Goal: Task Accomplishment & Management: Complete application form

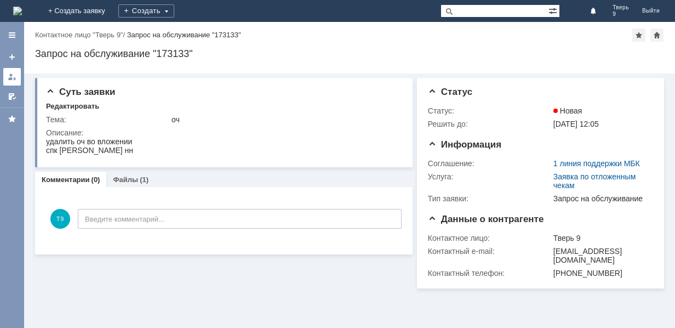
click at [12, 80] on div at bounding box center [12, 76] width 9 height 9
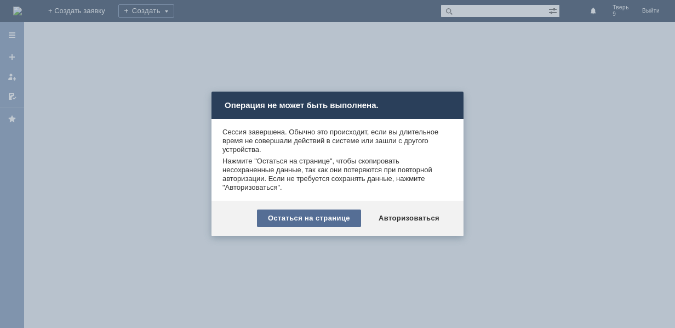
click at [347, 218] on div "Остаться на странице" at bounding box center [309, 218] width 104 height 18
click at [347, 218] on div at bounding box center [349, 175] width 651 height 306
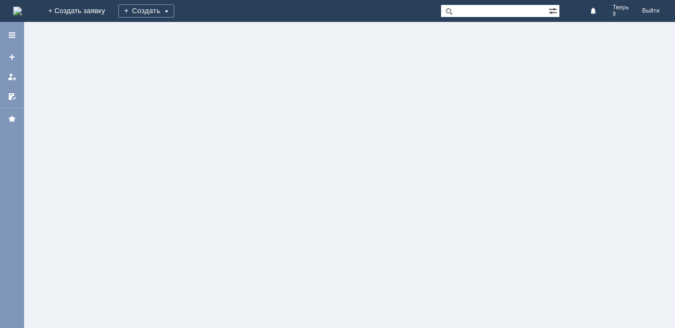
click at [9, 76] on div at bounding box center [12, 175] width 24 height 306
click at [12, 78] on div at bounding box center [12, 175] width 24 height 306
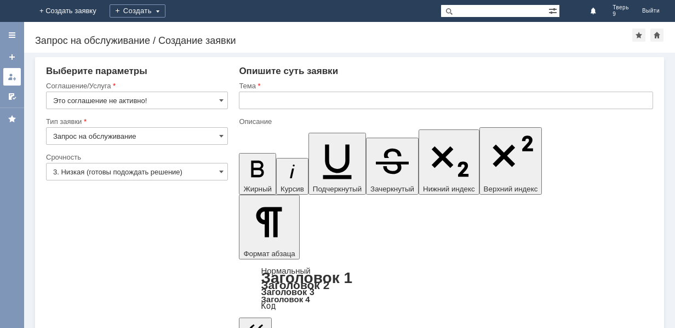
click at [9, 75] on div at bounding box center [12, 76] width 9 height 9
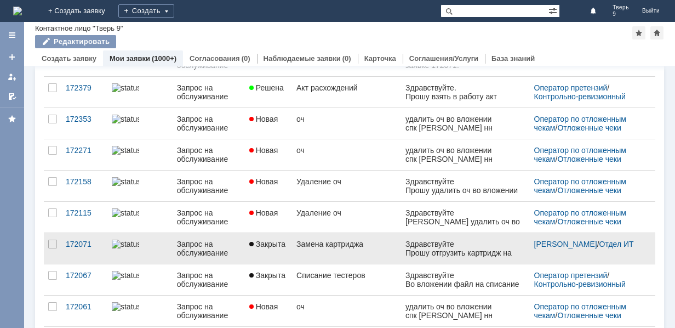
click at [339, 250] on link "Замена картриджа" at bounding box center [346, 248] width 109 height 31
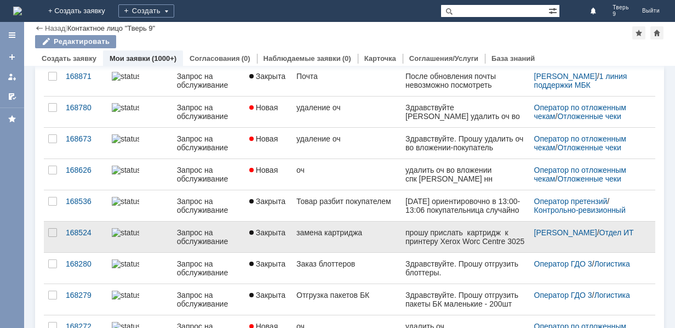
click at [360, 234] on div "замена картриджа" at bounding box center [346, 232] width 100 height 9
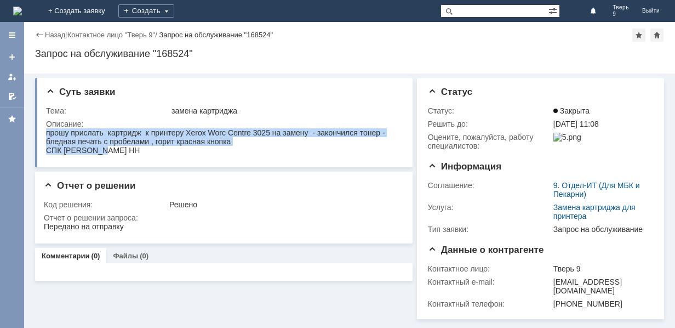
drag, startPoint x: 48, startPoint y: 130, endPoint x: 113, endPoint y: 153, distance: 69.7
click at [113, 153] on body "прошу прислать картридж к принтеру Xerox Worc Centre 3025 на замену - закончилс…" at bounding box center [222, 141] width 353 height 26
copy body "прошу прислать картридж к принтеру Xerox Worc Centre 3025 на замену - закончилс…"
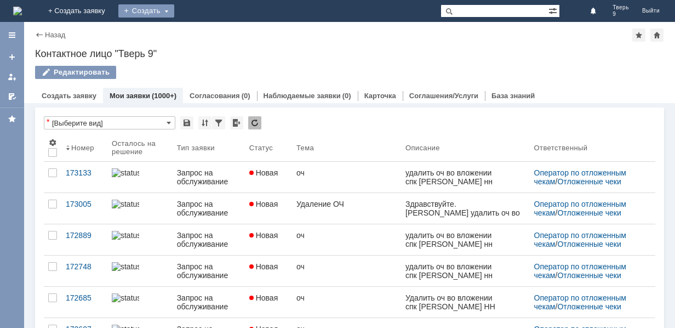
click at [174, 9] on div "Создать" at bounding box center [146, 10] width 56 height 13
click at [204, 30] on link "Заявка" at bounding box center [162, 32] width 83 height 13
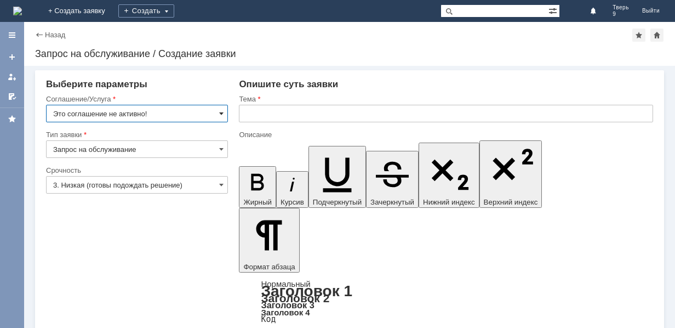
click at [223, 114] on span at bounding box center [221, 113] width 4 height 9
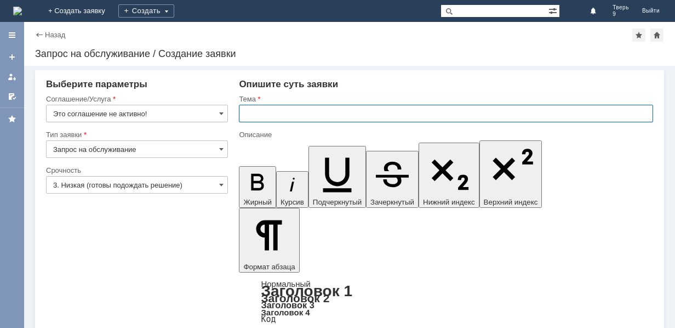
click at [260, 112] on input "text" at bounding box center [446, 114] width 414 height 18
type input "Это соглашение не активно!"
type input "пакеты БК"
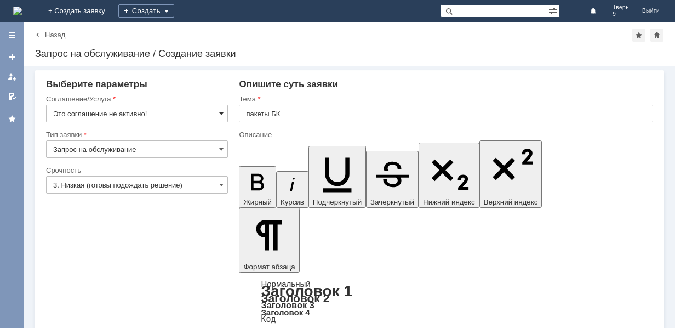
click at [220, 113] on span at bounding box center [221, 113] width 4 height 9
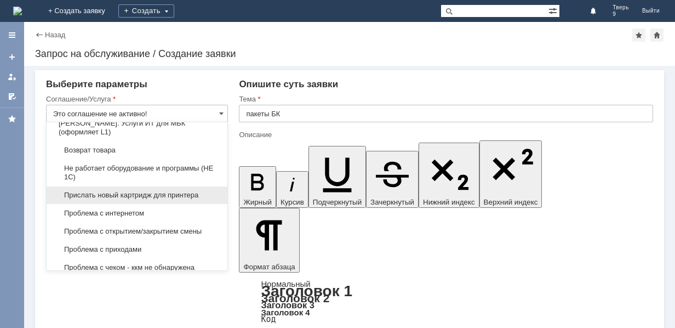
click at [187, 199] on span "Прислать новый картридж для принтера" at bounding box center [137, 195] width 168 height 9
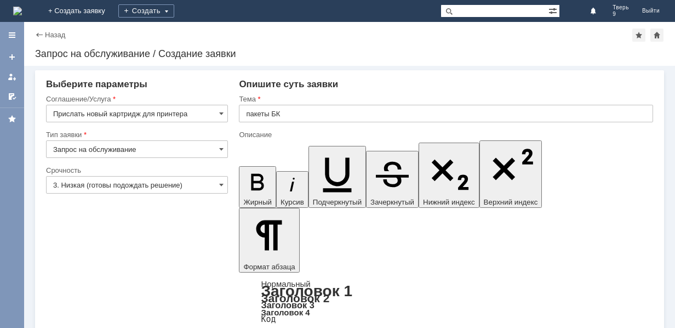
type input "Прислать новый картридж для принтера"
click at [289, 115] on input "пакеты БК" at bounding box center [446, 114] width 414 height 18
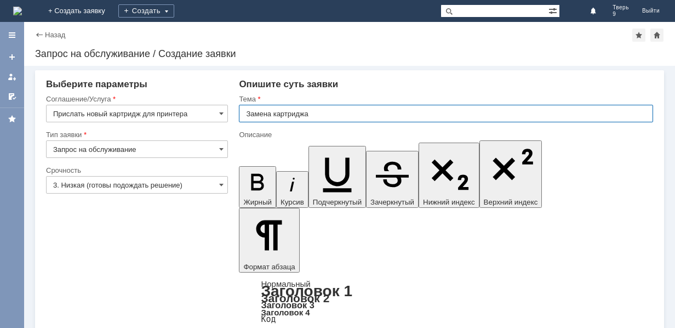
type input "Замена картриджа"
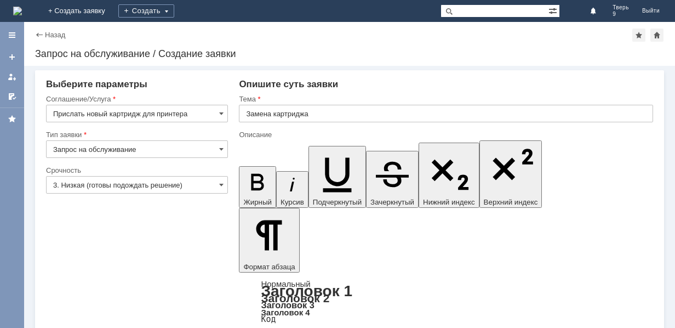
drag, startPoint x: 592, startPoint y: 2800, endPoint x: 377, endPoint y: 2812, distance: 214.5
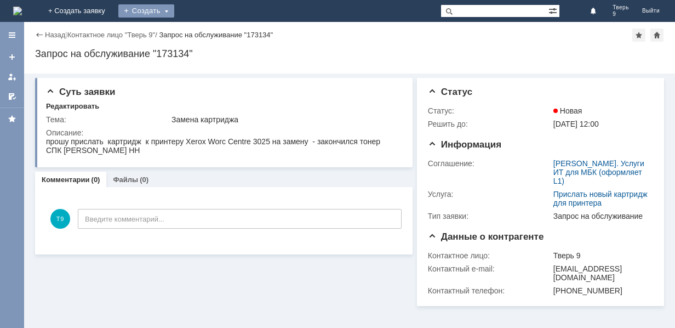
click at [174, 11] on div "Создать" at bounding box center [146, 10] width 56 height 13
click at [204, 32] on link "Заявка" at bounding box center [162, 32] width 83 height 13
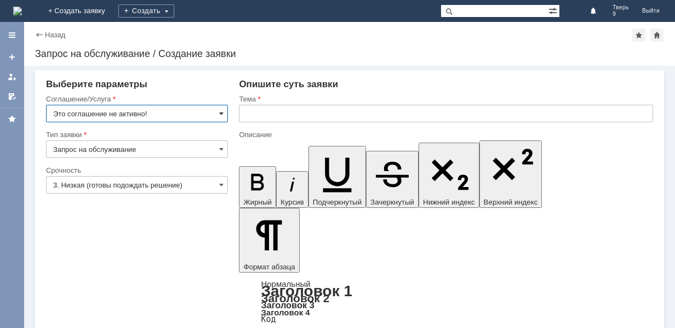
click at [223, 111] on span at bounding box center [221, 113] width 4 height 9
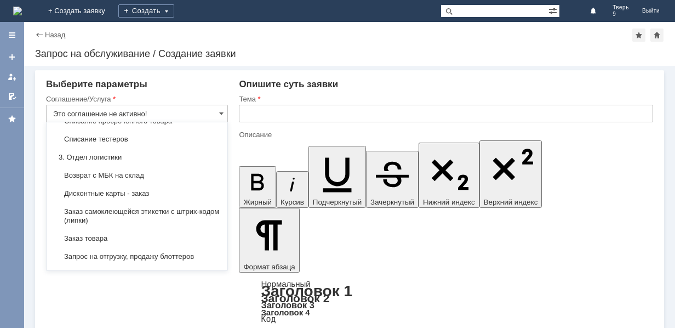
scroll to position [329, 0]
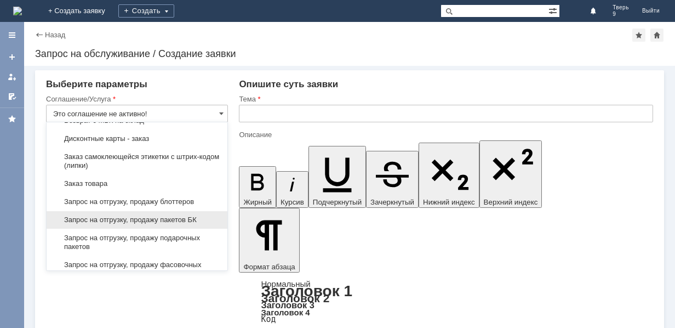
click at [185, 217] on span "Запрос на отгрузку, продажу пакетов БК" at bounding box center [137, 219] width 168 height 9
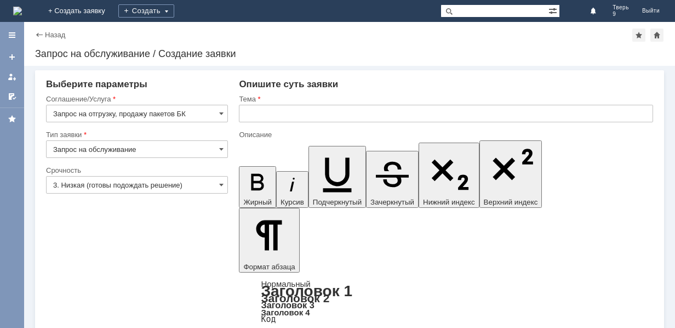
type input "Запрос на отгрузку, продажу пакетов БК"
click at [259, 111] on input "text" at bounding box center [446, 114] width 414 height 18
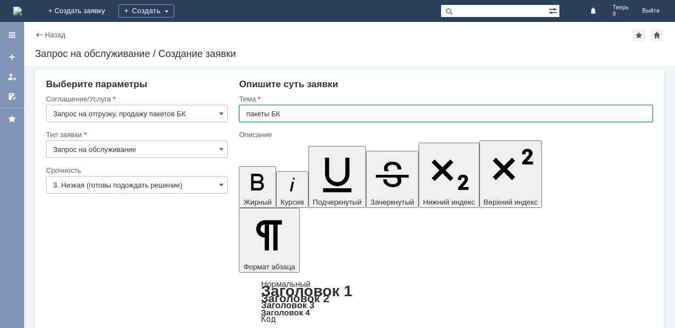
type input "пакеты БК"
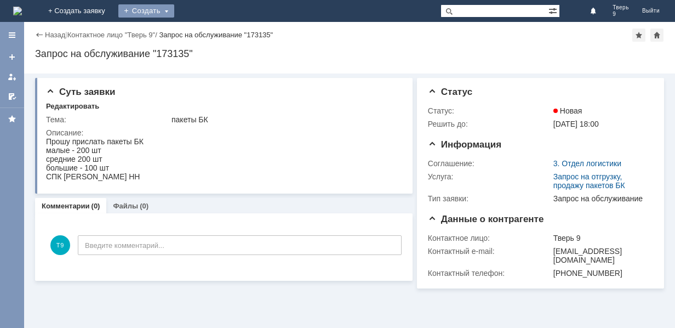
click at [174, 10] on div "Создать" at bounding box center [146, 10] width 56 height 13
click at [204, 31] on link "Заявка" at bounding box center [162, 32] width 83 height 13
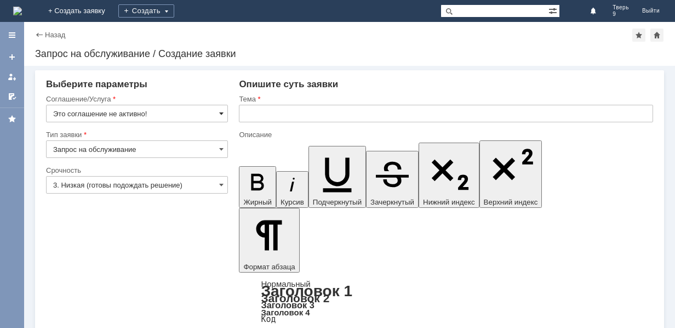
click at [220, 113] on span at bounding box center [221, 113] width 4 height 9
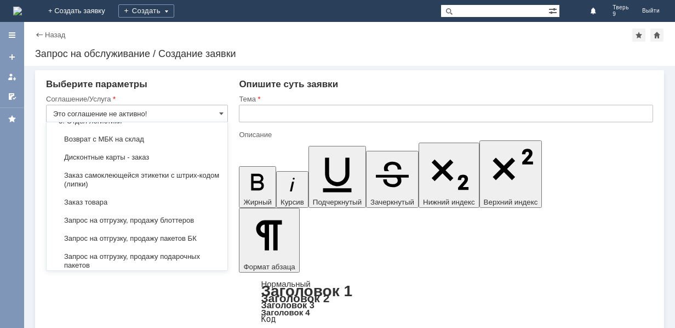
scroll to position [329, 0]
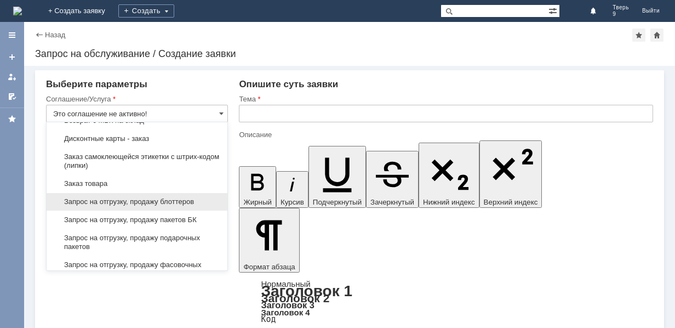
click at [187, 201] on span "Запрос на отгрузку, продажу блоттеров" at bounding box center [137, 201] width 168 height 9
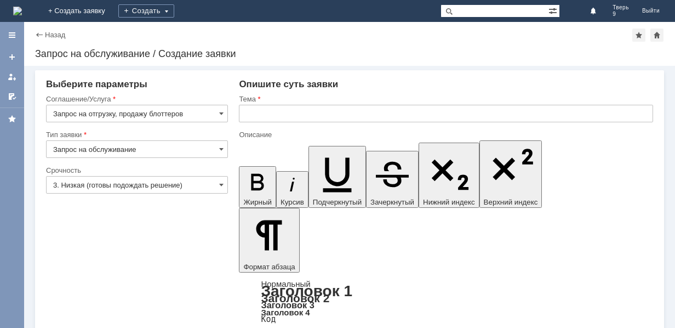
type input "Запрос на отгрузку, продажу блоттеров"
click at [284, 114] on input "text" at bounding box center [446, 114] width 414 height 18
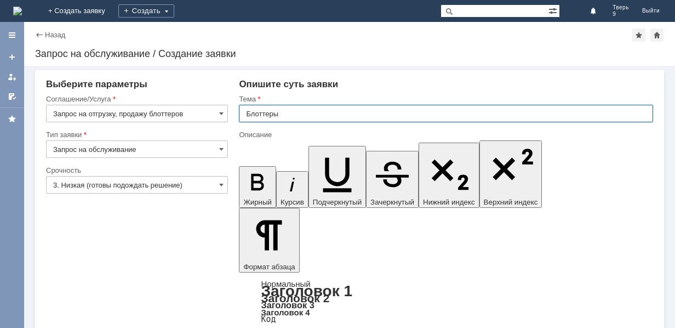
type input "Блоттеры"
